Goal: Task Accomplishment & Management: Use online tool/utility

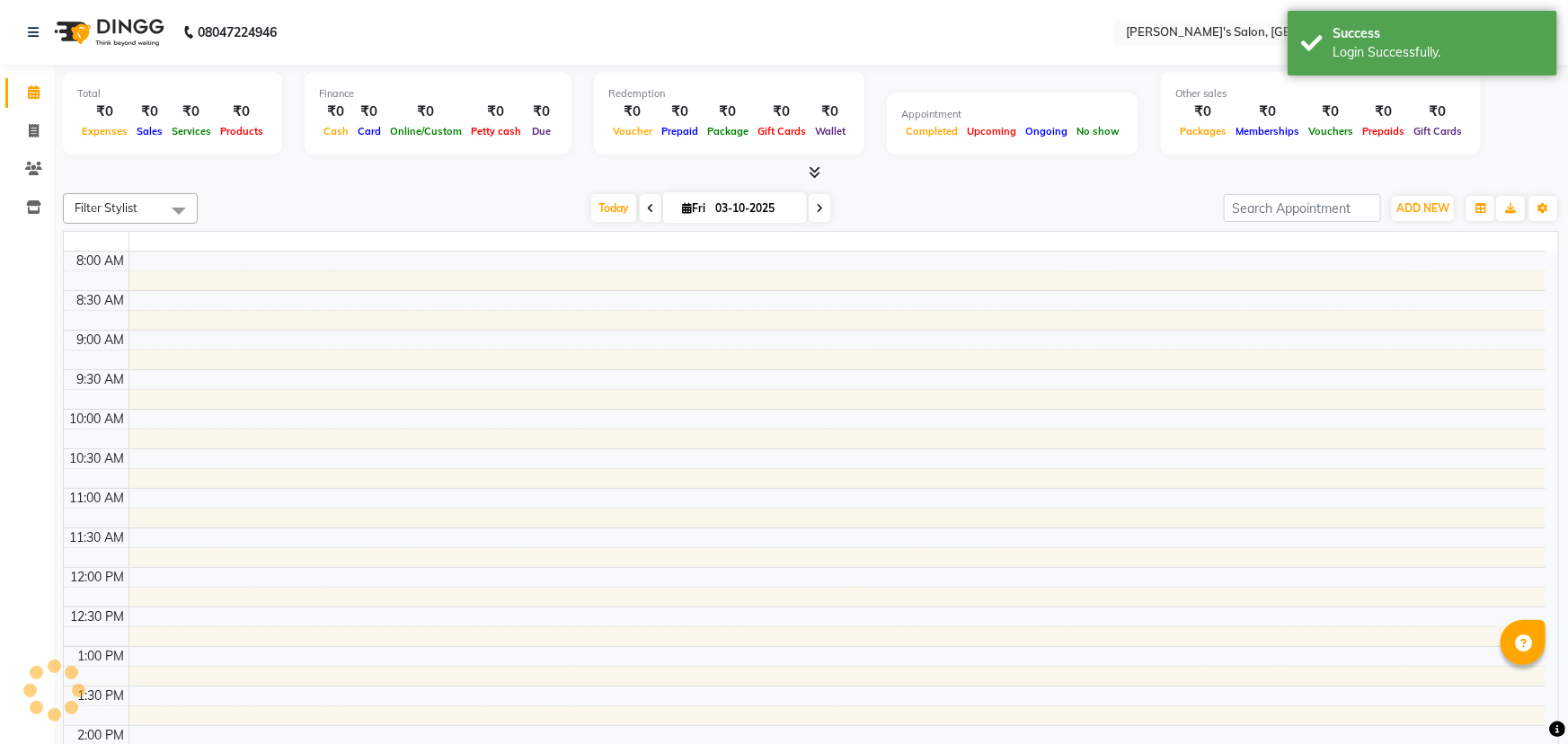
select select "en"
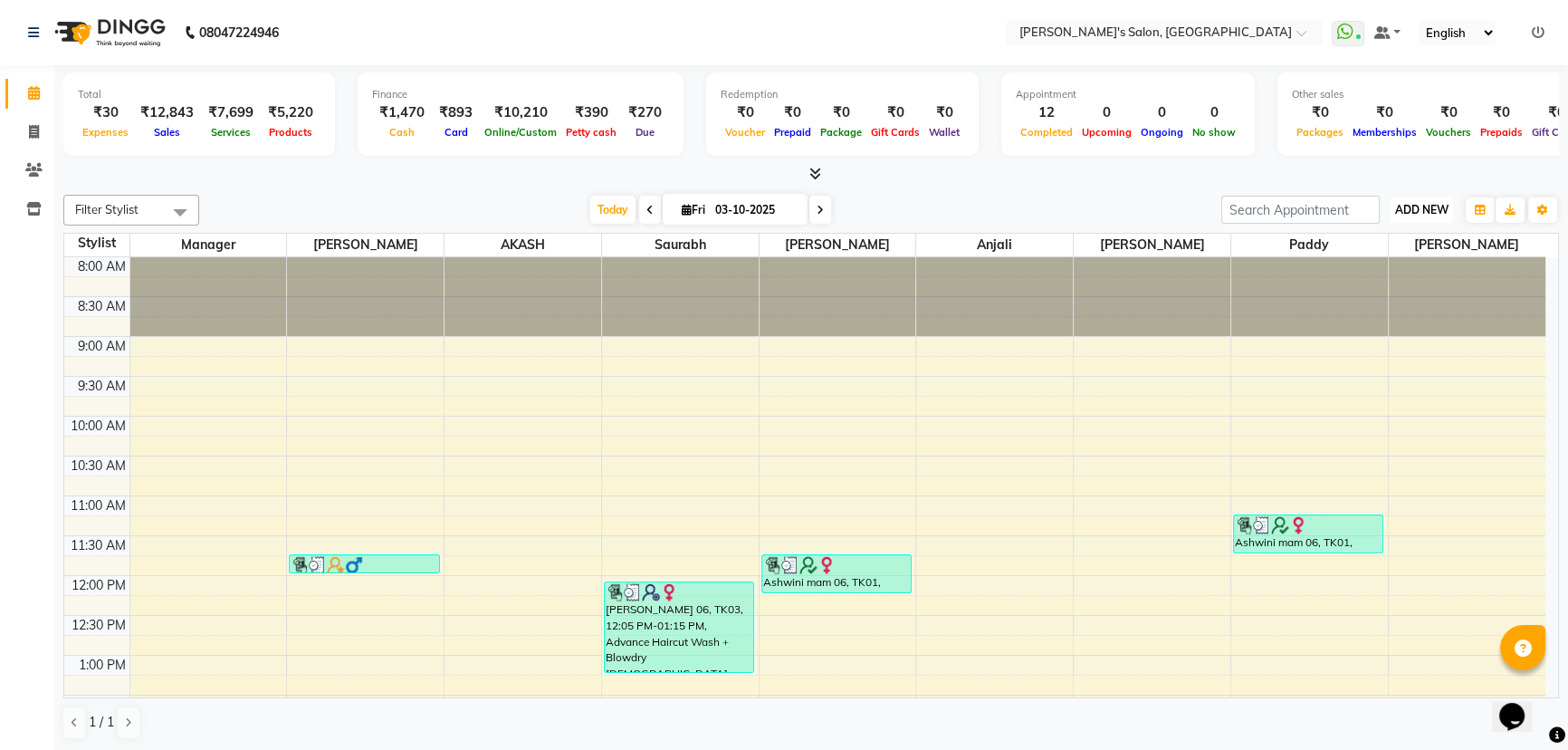
click at [1442, 206] on span "ADD NEW" at bounding box center [1421, 210] width 53 height 14
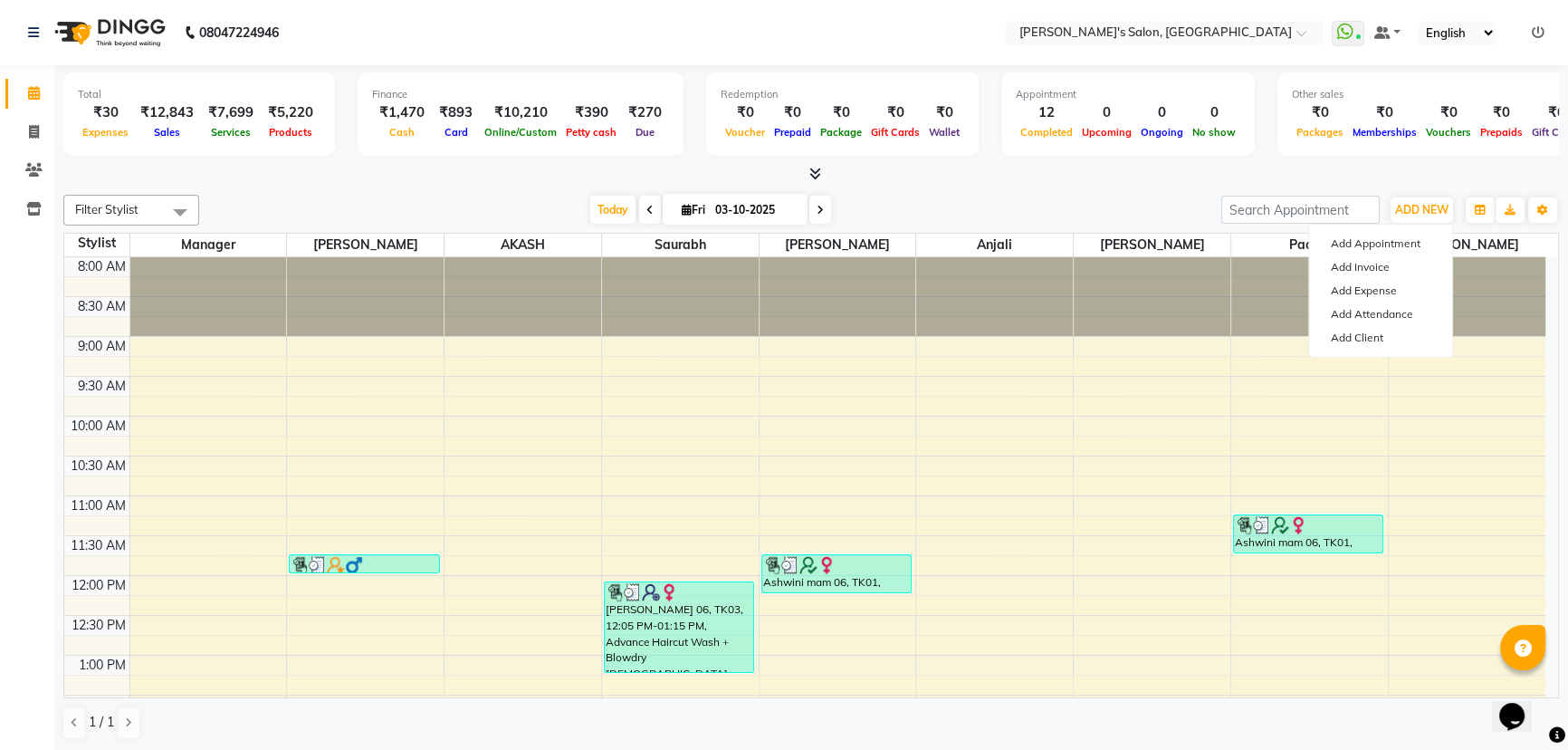
click at [1349, 166] on div at bounding box center [811, 174] width 1496 height 19
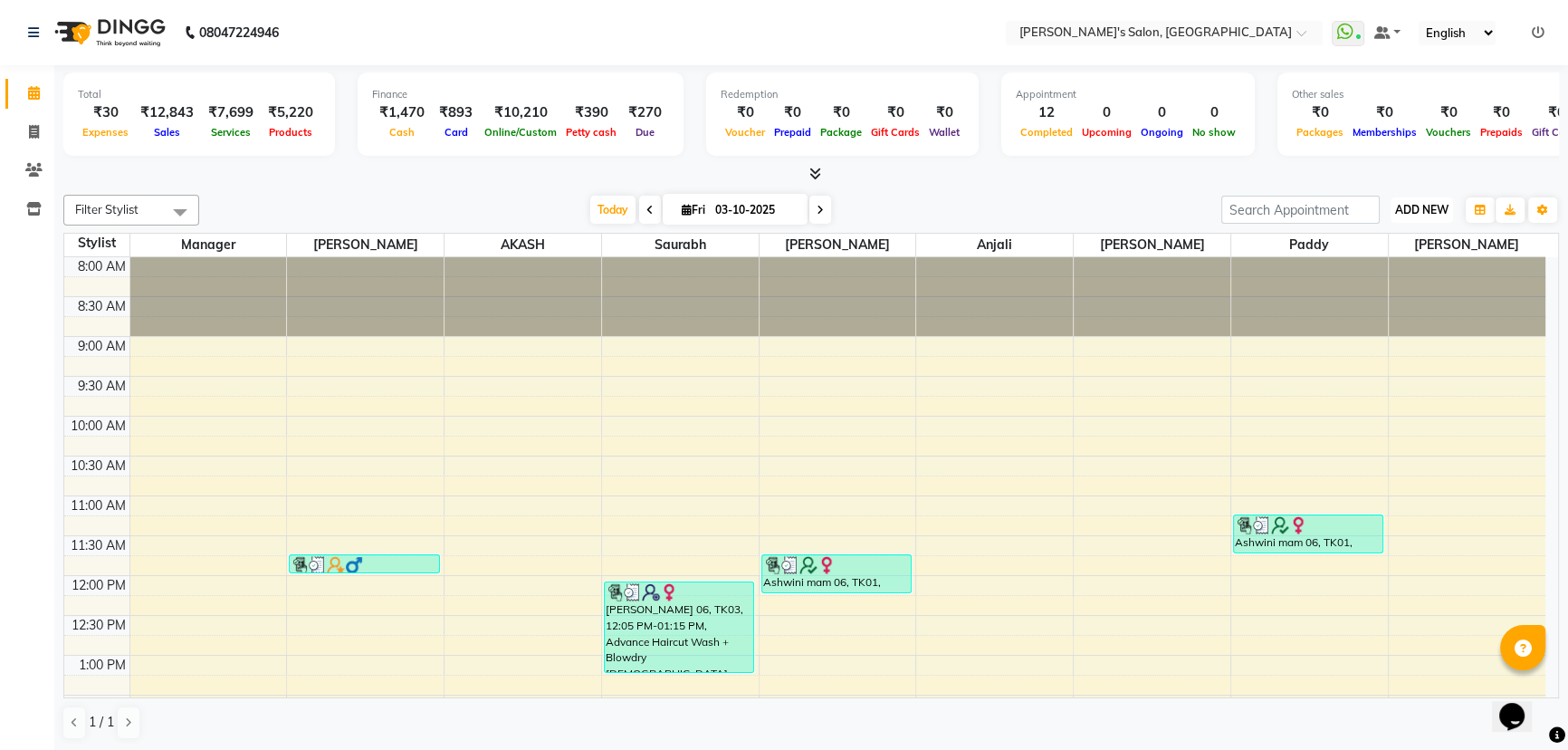
click at [1423, 209] on span "ADD NEW" at bounding box center [1421, 210] width 53 height 14
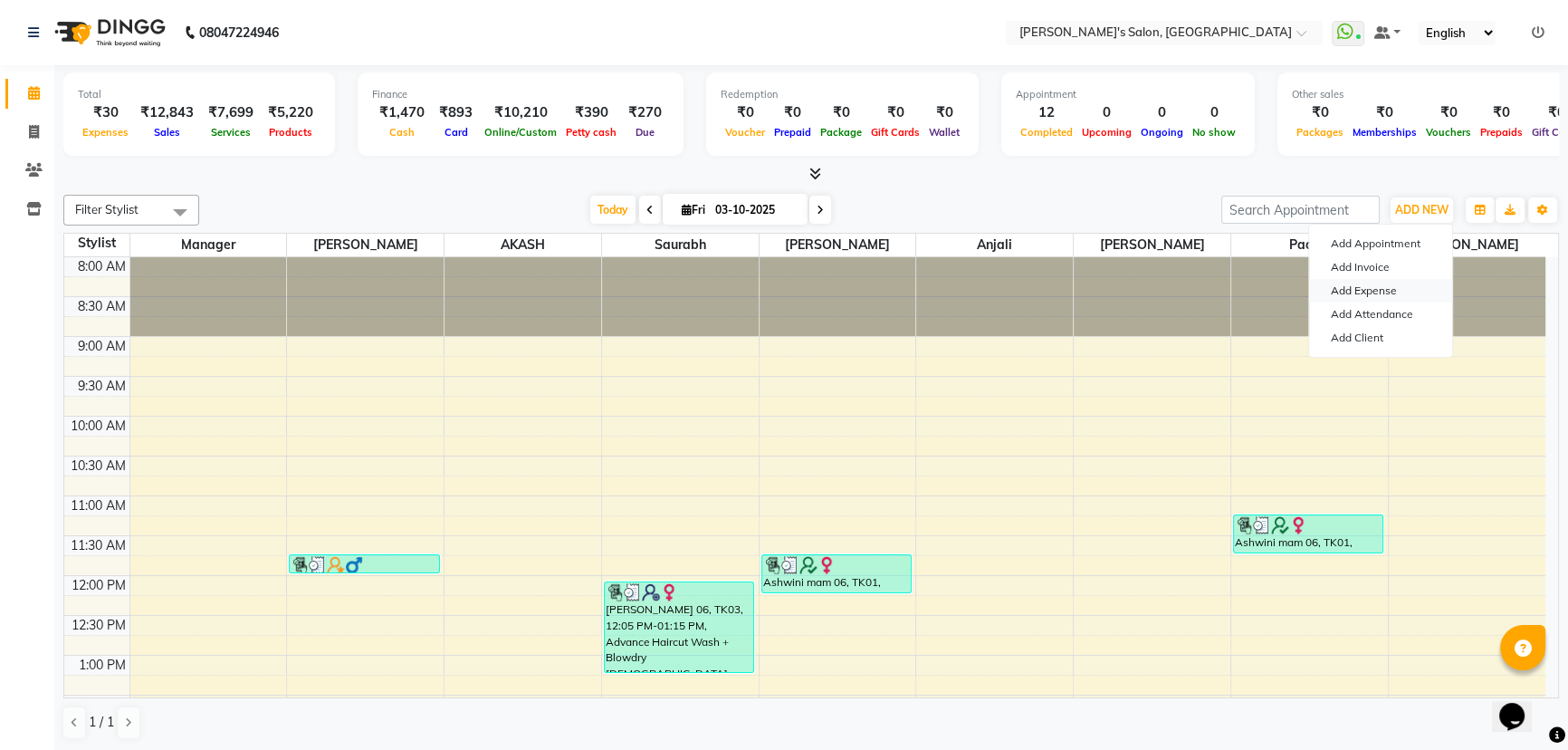
click at [1367, 284] on link "Add Expense" at bounding box center [1380, 291] width 143 height 24
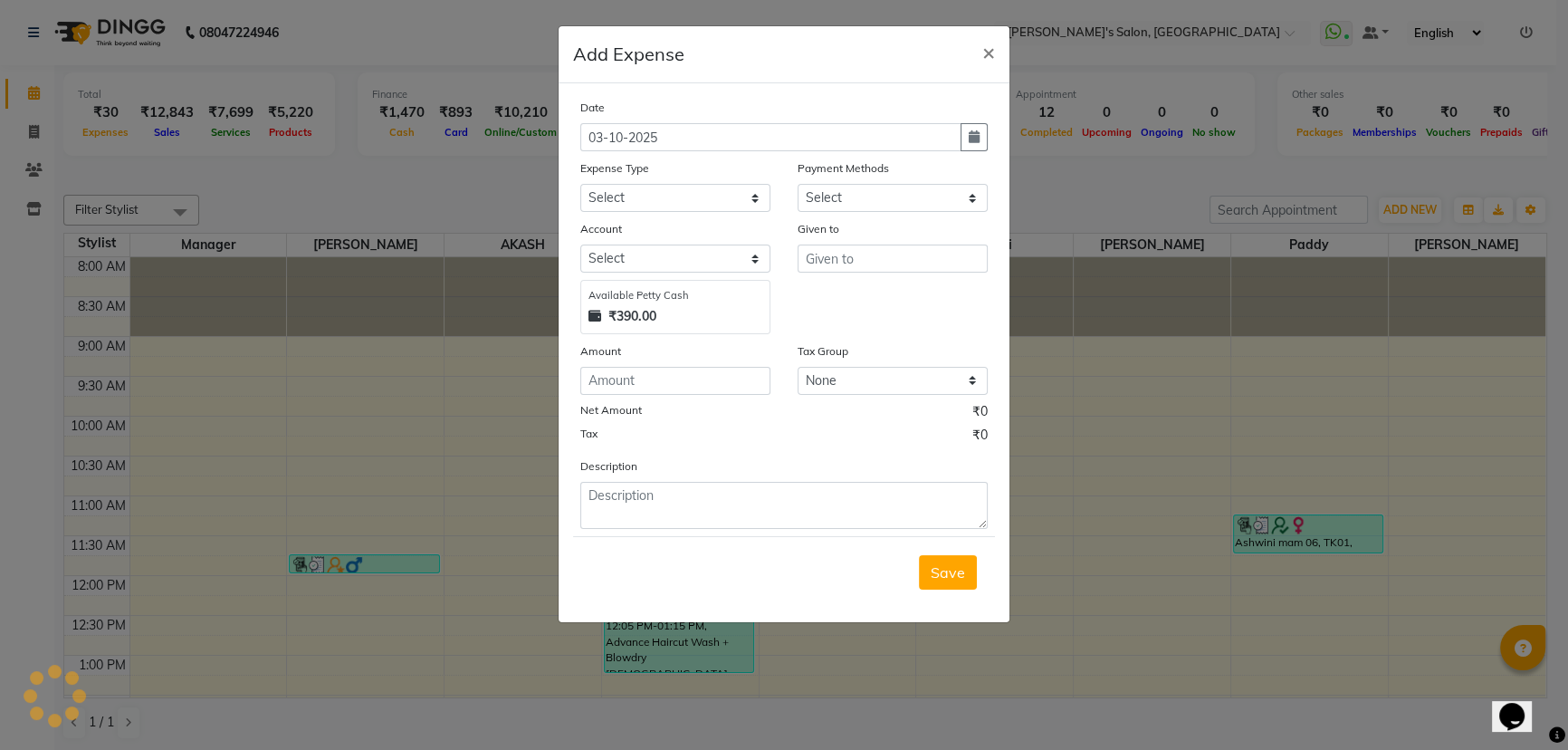
select select "1"
select select "6469"
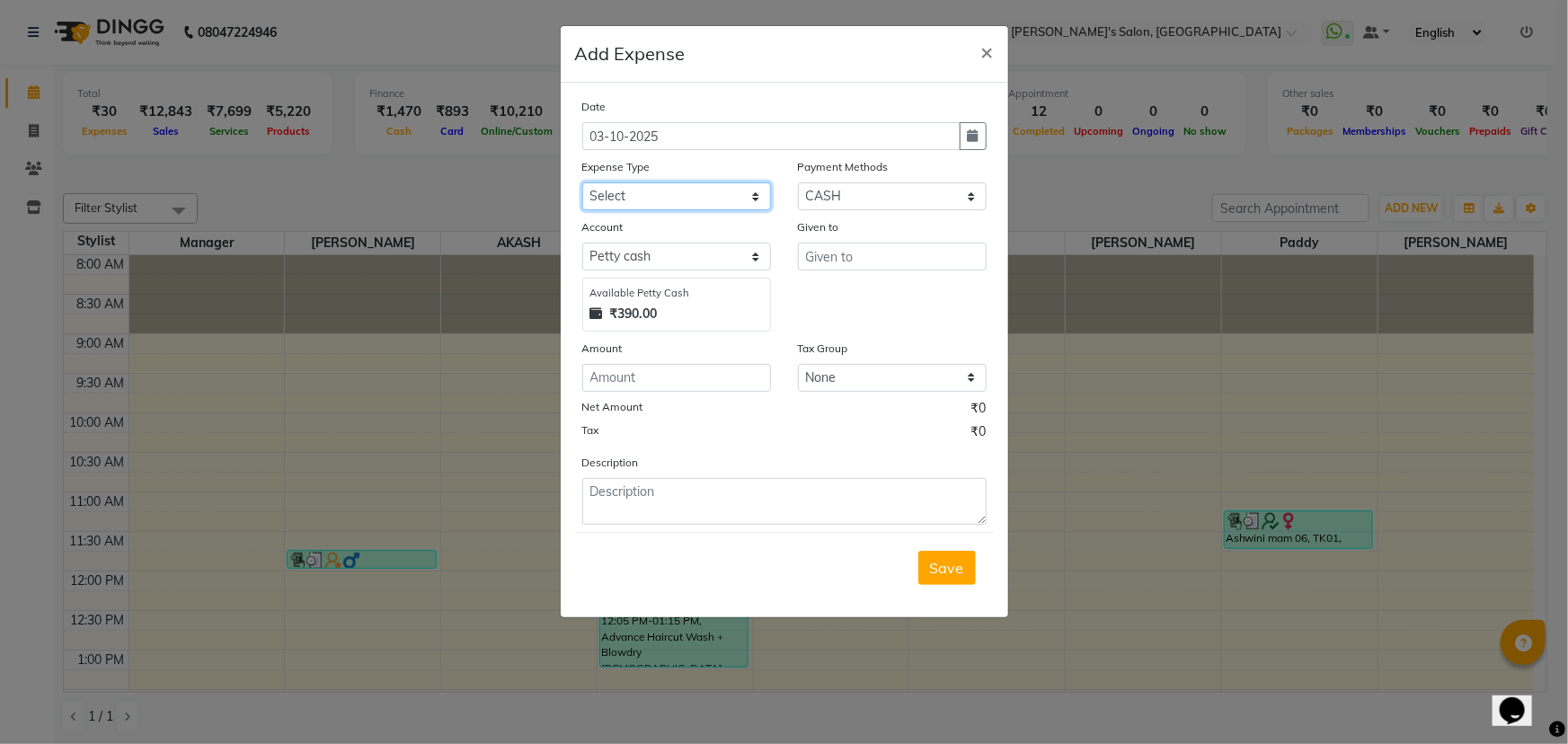
drag, startPoint x: 685, startPoint y: 192, endPoint x: 687, endPoint y: 210, distance: 18.1
click at [685, 192] on select "Select Advance Salary BANK TRANFAR Cash transfer to hub Client Snacks DISTRIBUT…" at bounding box center [677, 196] width 189 height 28
select select "11132"
click at [583, 184] on select "Select Advance Salary BANK TRANFAR Cash transfer to hub Client Snacks DISTRIBUT…" at bounding box center [677, 196] width 189 height 28
click at [831, 259] on input "text" at bounding box center [892, 256] width 189 height 28
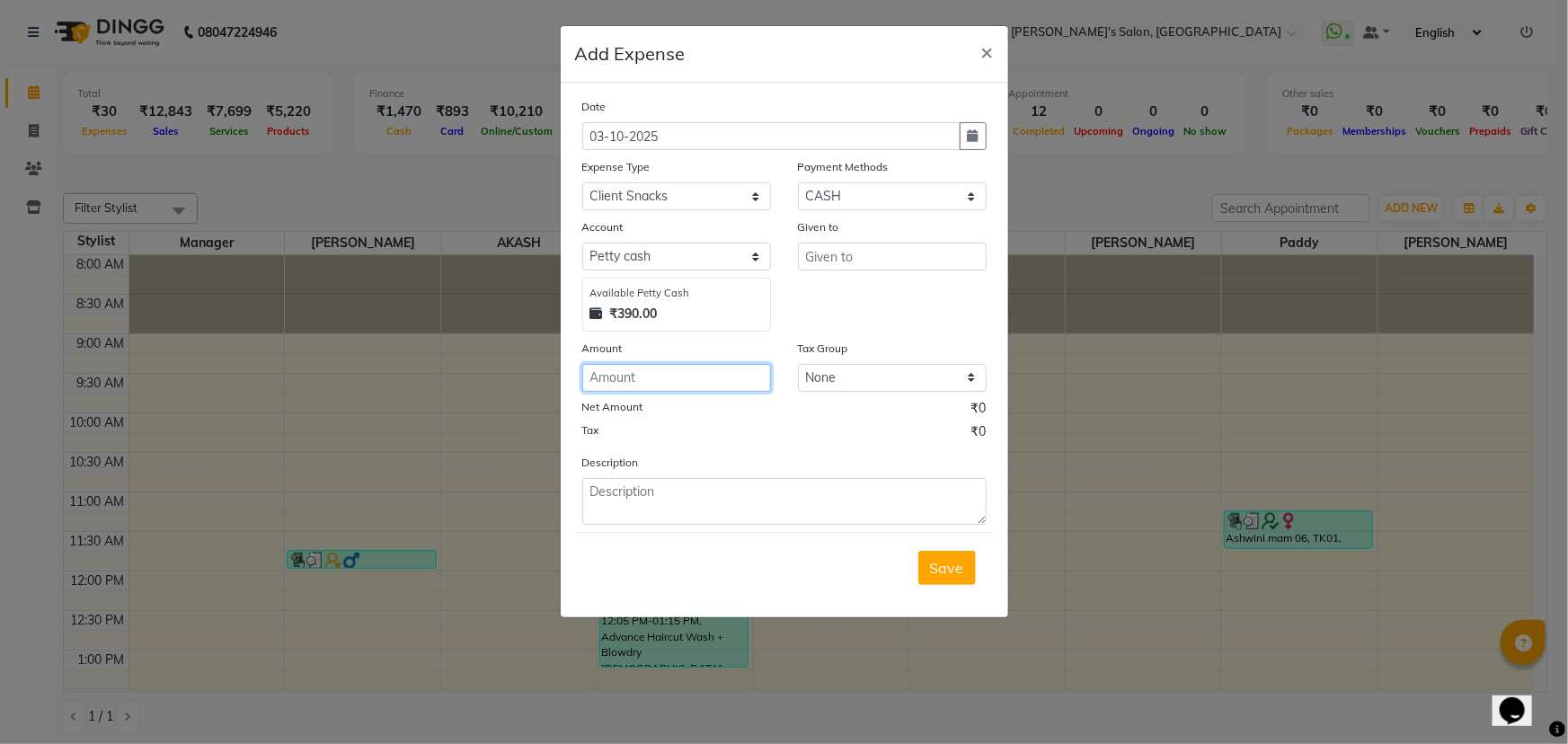
click at [681, 385] on input "number" at bounding box center [677, 378] width 189 height 28
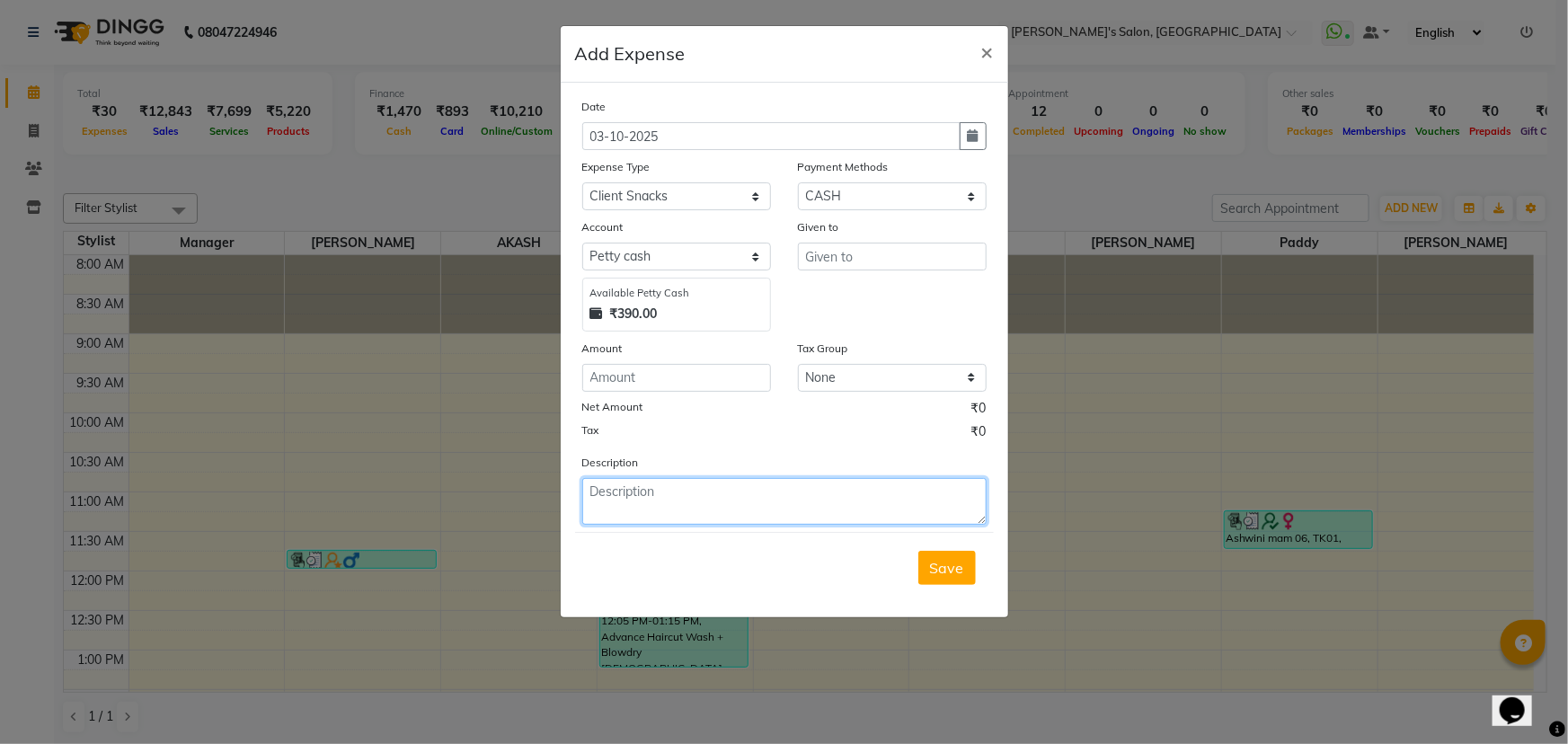
click at [691, 505] on textarea at bounding box center [784, 501] width 404 height 47
click at [996, 50] on button "×" at bounding box center [987, 51] width 42 height 51
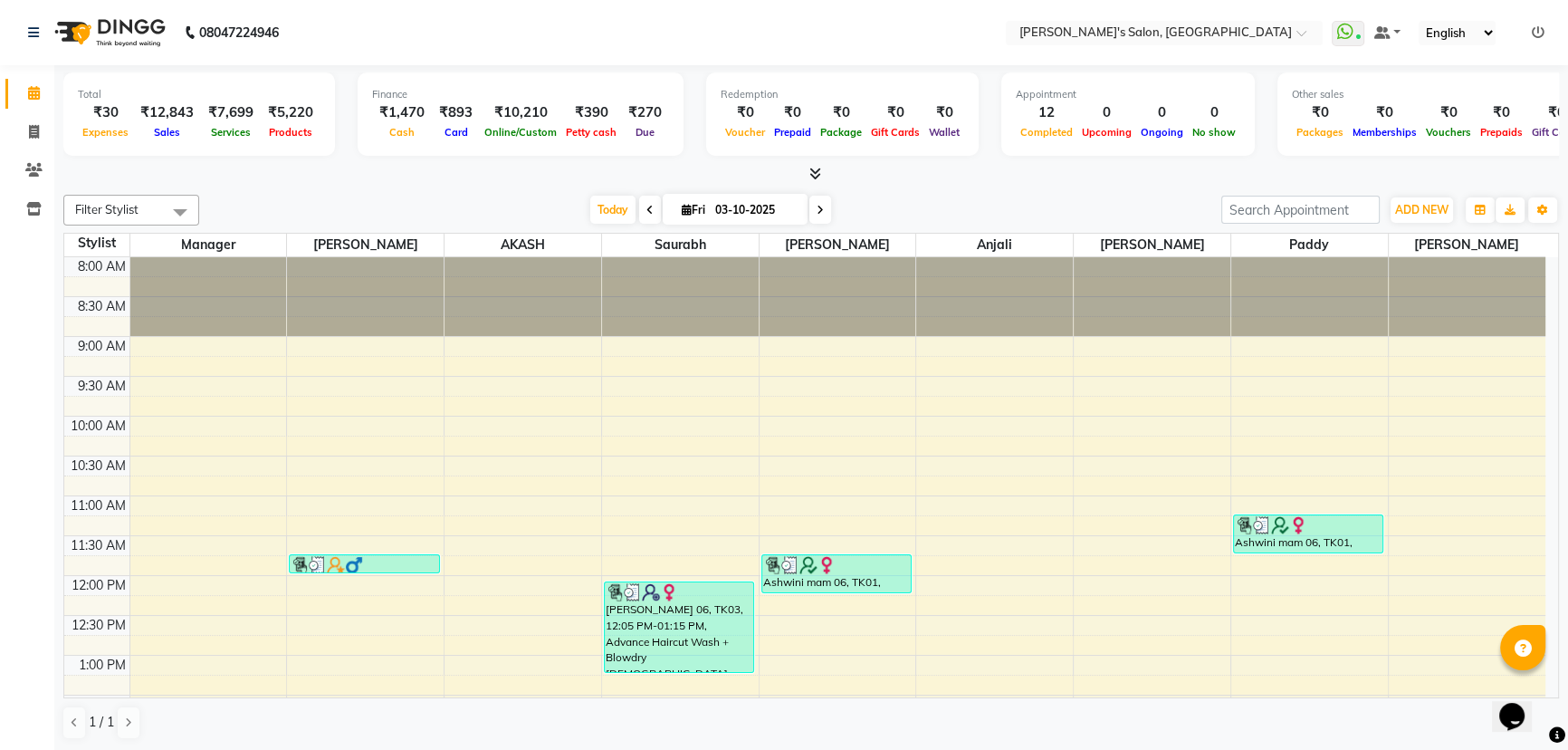
click at [1085, 184] on div "Total ₹30 Expenses ₹12,843 Sales ₹7,699 Services ₹5,220 Products Finance ₹1,470…" at bounding box center [811, 408] width 1514 height 686
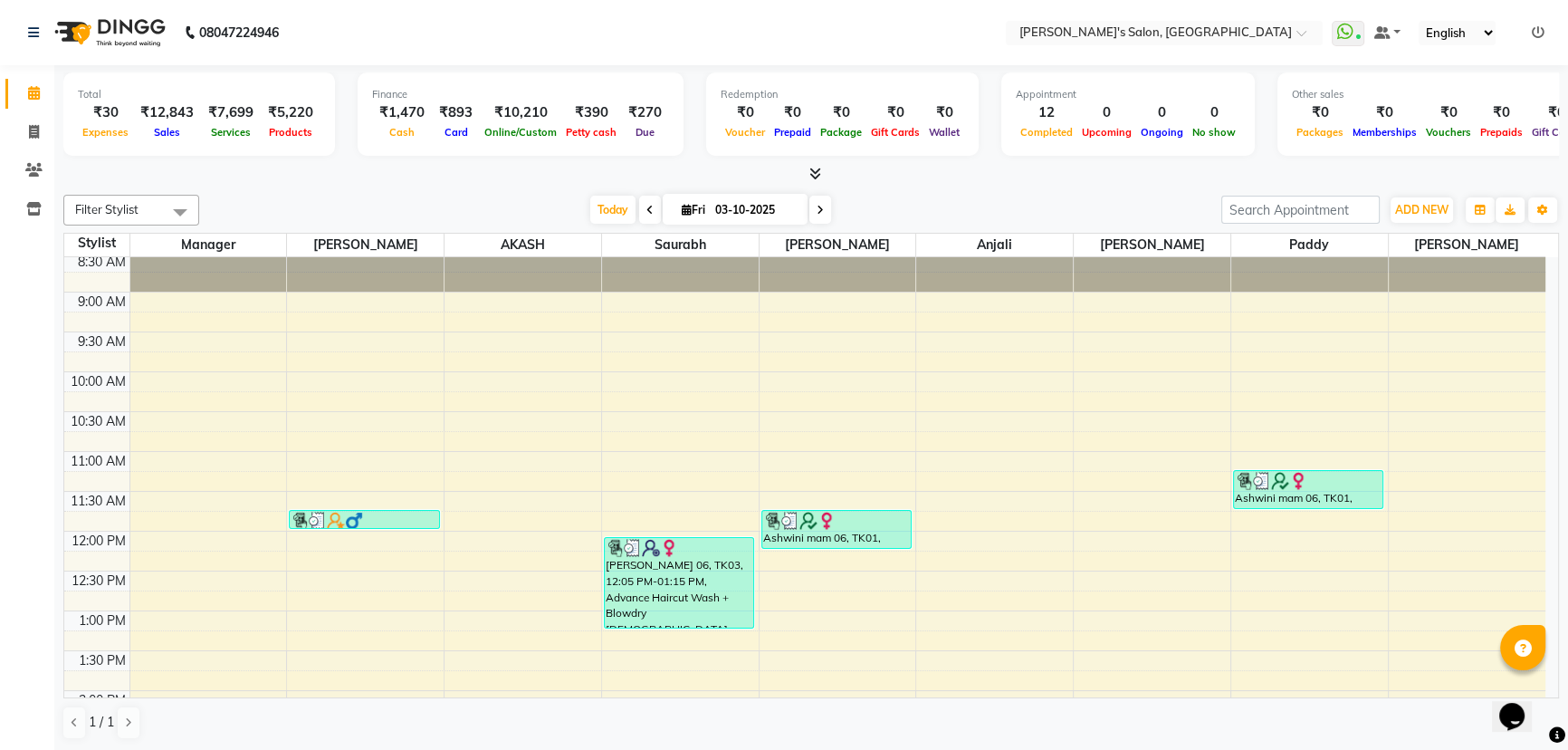
scroll to position [81, 0]
